Goal: Transaction & Acquisition: Purchase product/service

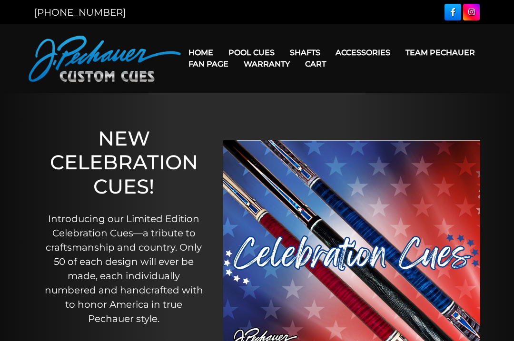
click at [287, 167] on link "Retired Cues" at bounding box center [280, 160] width 117 height 13
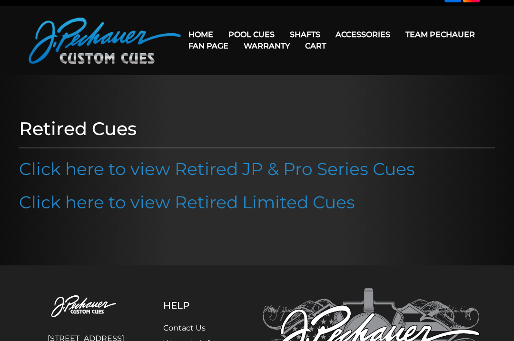
scroll to position [19, 0]
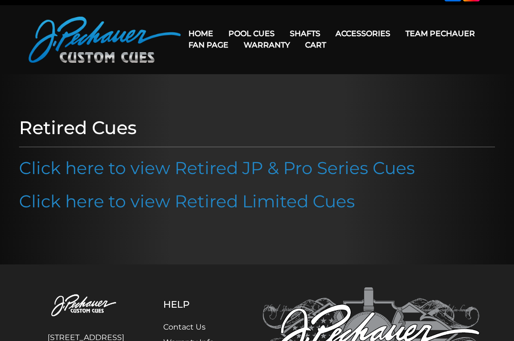
click at [382, 172] on link "Click here to view Retired JP & Pro Series Cues" at bounding box center [217, 168] width 396 height 21
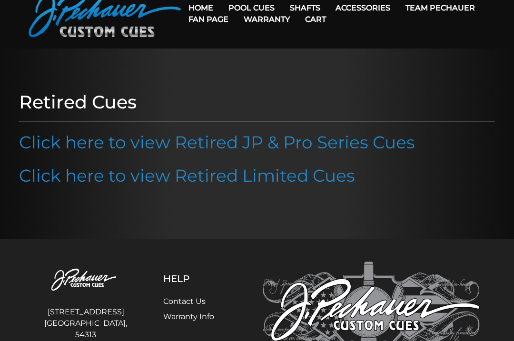
click at [326, 180] on link "Click here to view Retired Limited Cues" at bounding box center [187, 175] width 336 height 21
click at [318, 55] on link "Pro Series (R) – NEW" at bounding box center [280, 48] width 117 height 13
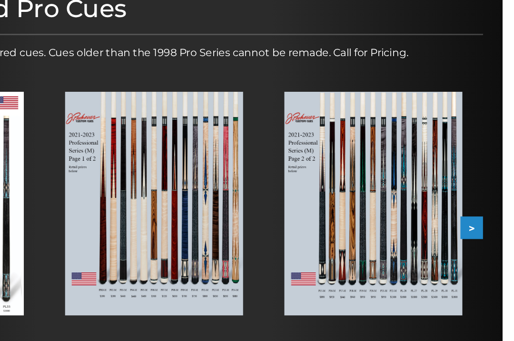
scroll to position [94, 0]
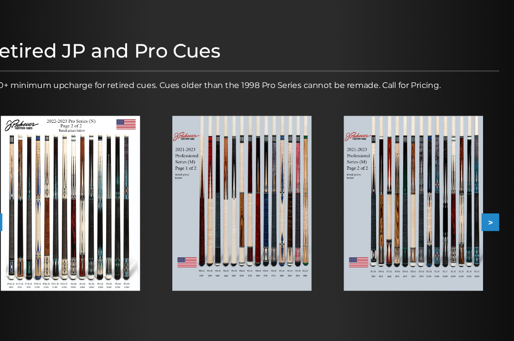
click at [483, 214] on button ">" at bounding box center [491, 210] width 17 height 17
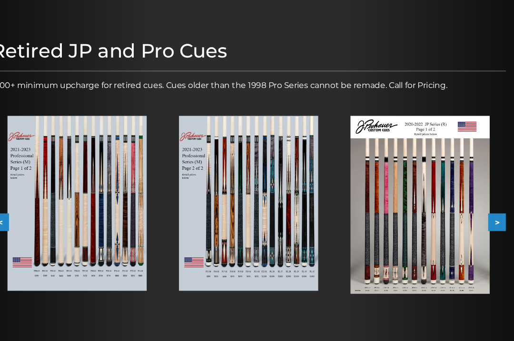
click at [250, 212] on img at bounding box center [256, 193] width 131 height 166
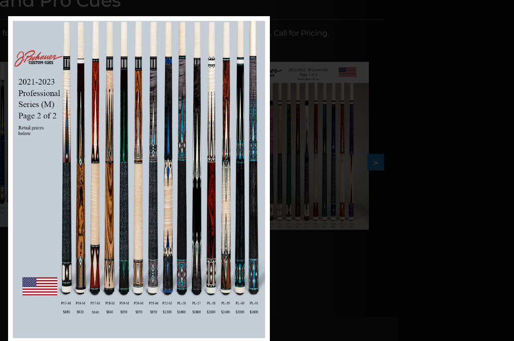
scroll to position [142, 116]
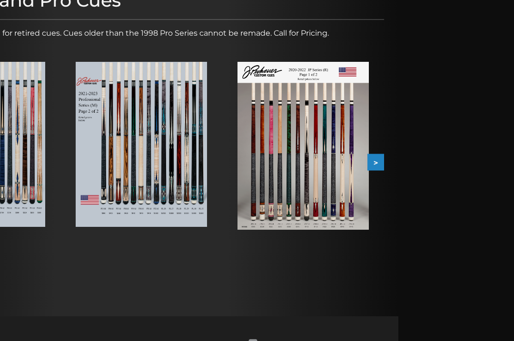
scroll to position [142, 0]
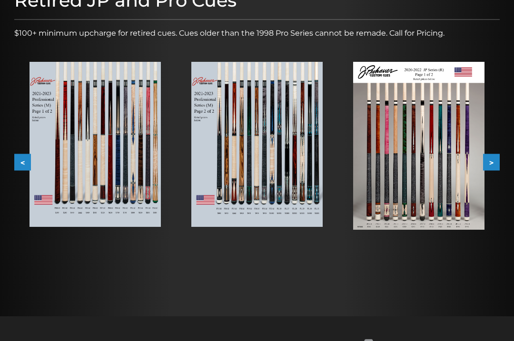
click at [490, 162] on button ">" at bounding box center [491, 162] width 17 height 17
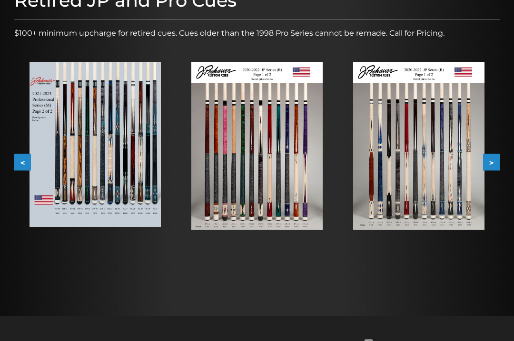
click at [493, 159] on button ">" at bounding box center [491, 162] width 17 height 17
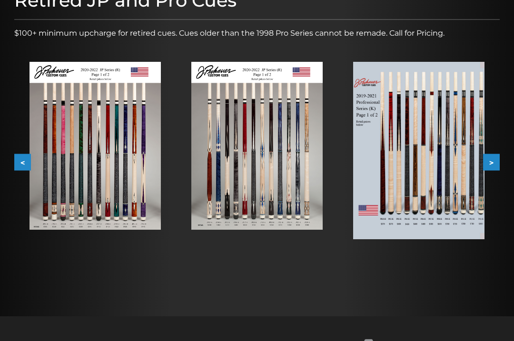
click at [490, 163] on button ">" at bounding box center [491, 162] width 17 height 17
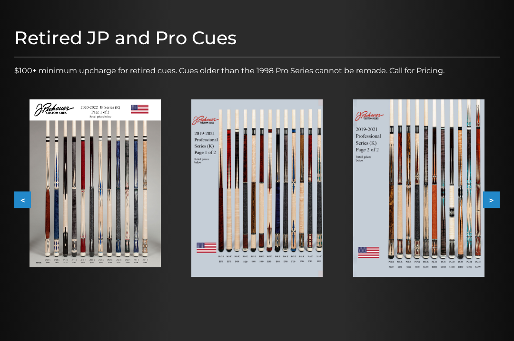
scroll to position [111, 0]
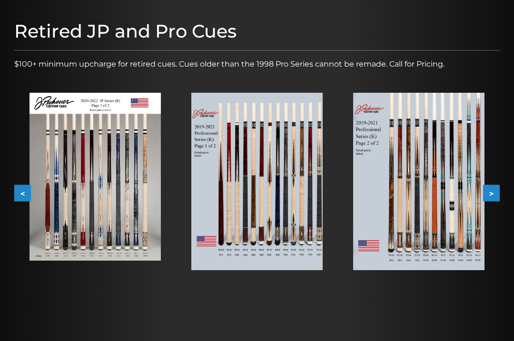
click at [489, 193] on button ">" at bounding box center [491, 193] width 17 height 17
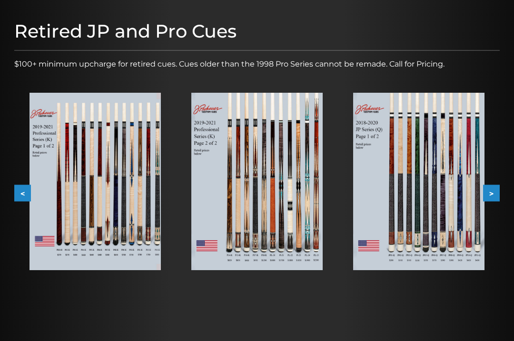
click at [494, 193] on button ">" at bounding box center [491, 193] width 17 height 17
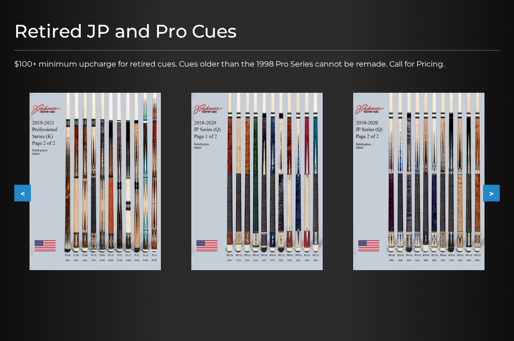
click at [491, 190] on button ">" at bounding box center [491, 193] width 17 height 17
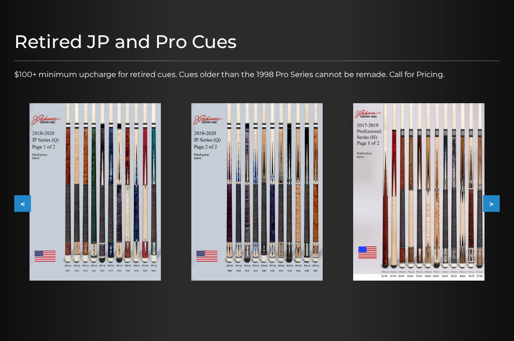
scroll to position [113, 0]
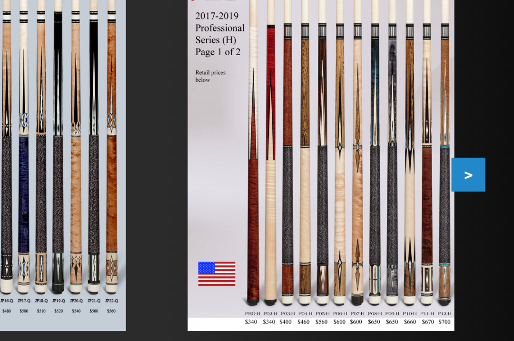
click at [483, 183] on button ">" at bounding box center [491, 191] width 17 height 17
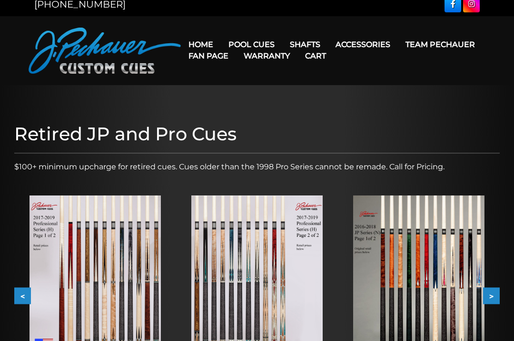
scroll to position [0, 0]
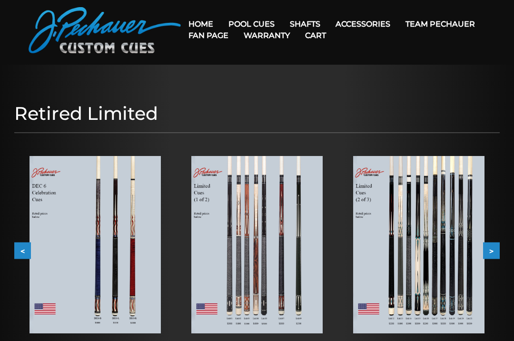
scroll to position [28, 0]
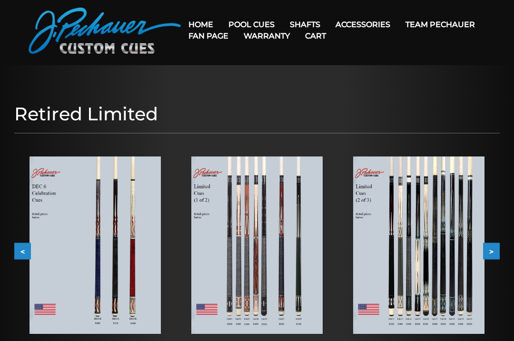
click at [494, 251] on button ">" at bounding box center [491, 251] width 17 height 17
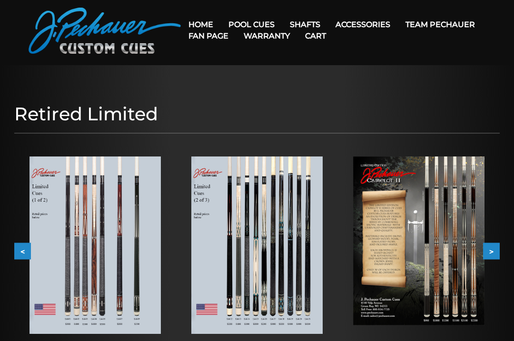
click at [492, 251] on button ">" at bounding box center [491, 251] width 17 height 17
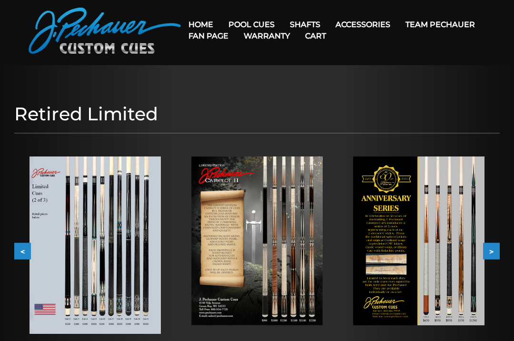
click at [489, 250] on button ">" at bounding box center [491, 251] width 17 height 17
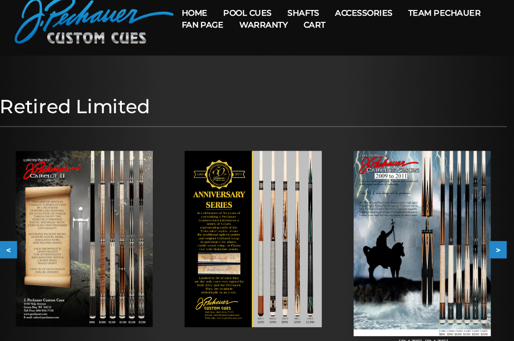
scroll to position [47, 0]
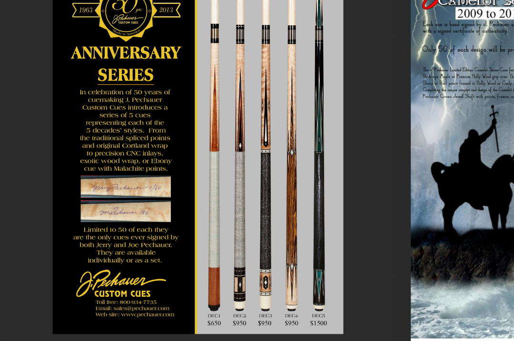
click at [176, 123] on div at bounding box center [257, 223] width 162 height 200
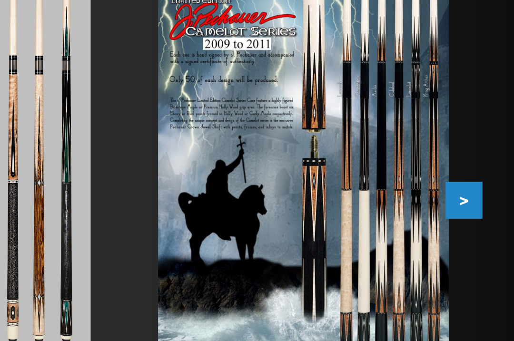
click at [483, 224] on button ">" at bounding box center [491, 232] width 17 height 17
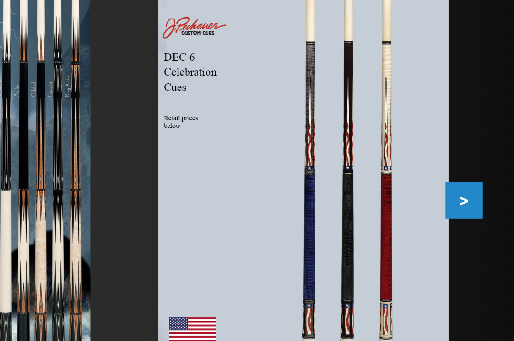
click at [483, 224] on button ">" at bounding box center [491, 232] width 17 height 17
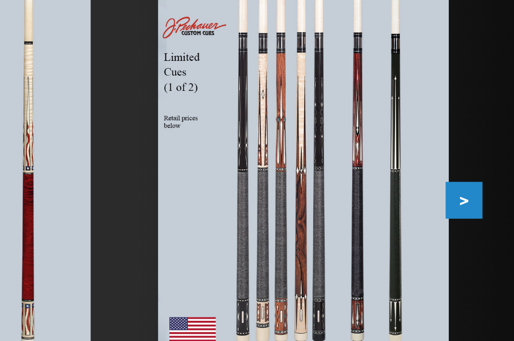
click at [483, 224] on button ">" at bounding box center [491, 232] width 17 height 17
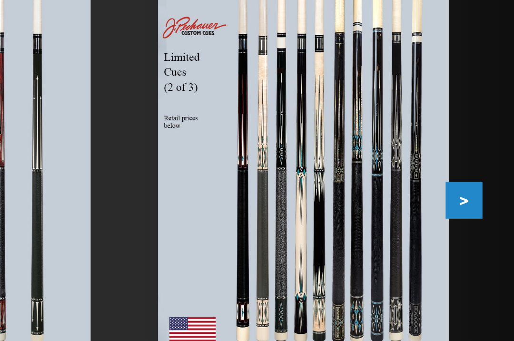
click at [483, 224] on button ">" at bounding box center [491, 232] width 17 height 17
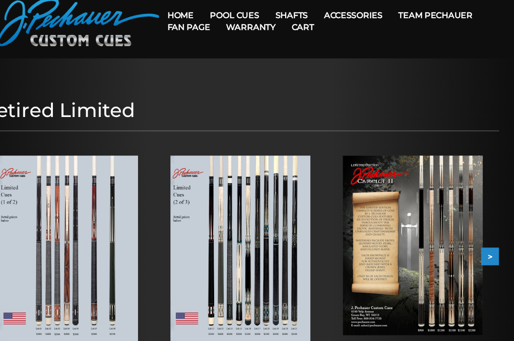
scroll to position [0, 0]
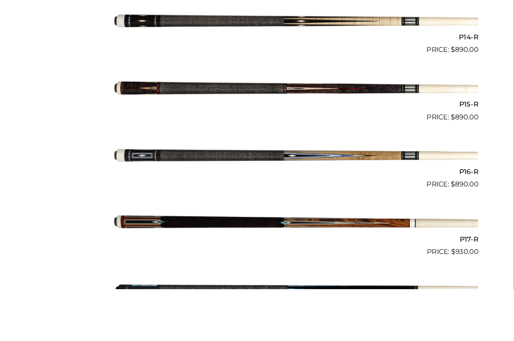
scroll to position [1436, 0]
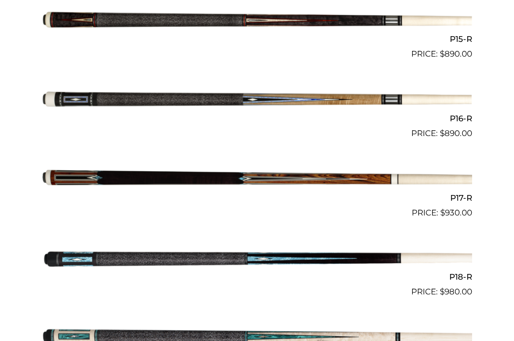
click at [361, 170] on img at bounding box center [257, 179] width 431 height 71
